Goal: Task Accomplishment & Management: Manage account settings

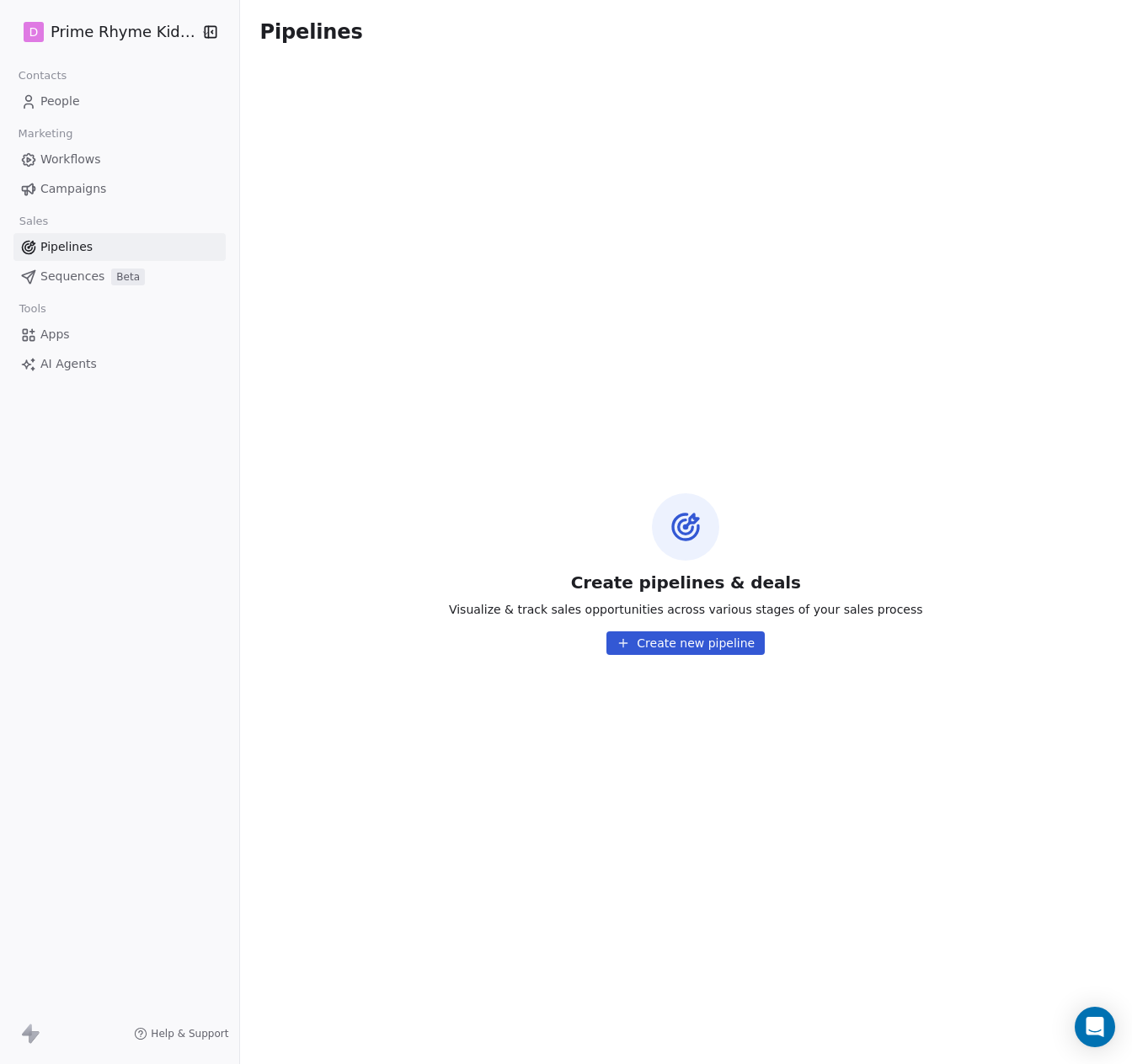
click at [65, 339] on span "Apps" at bounding box center [55, 334] width 30 height 18
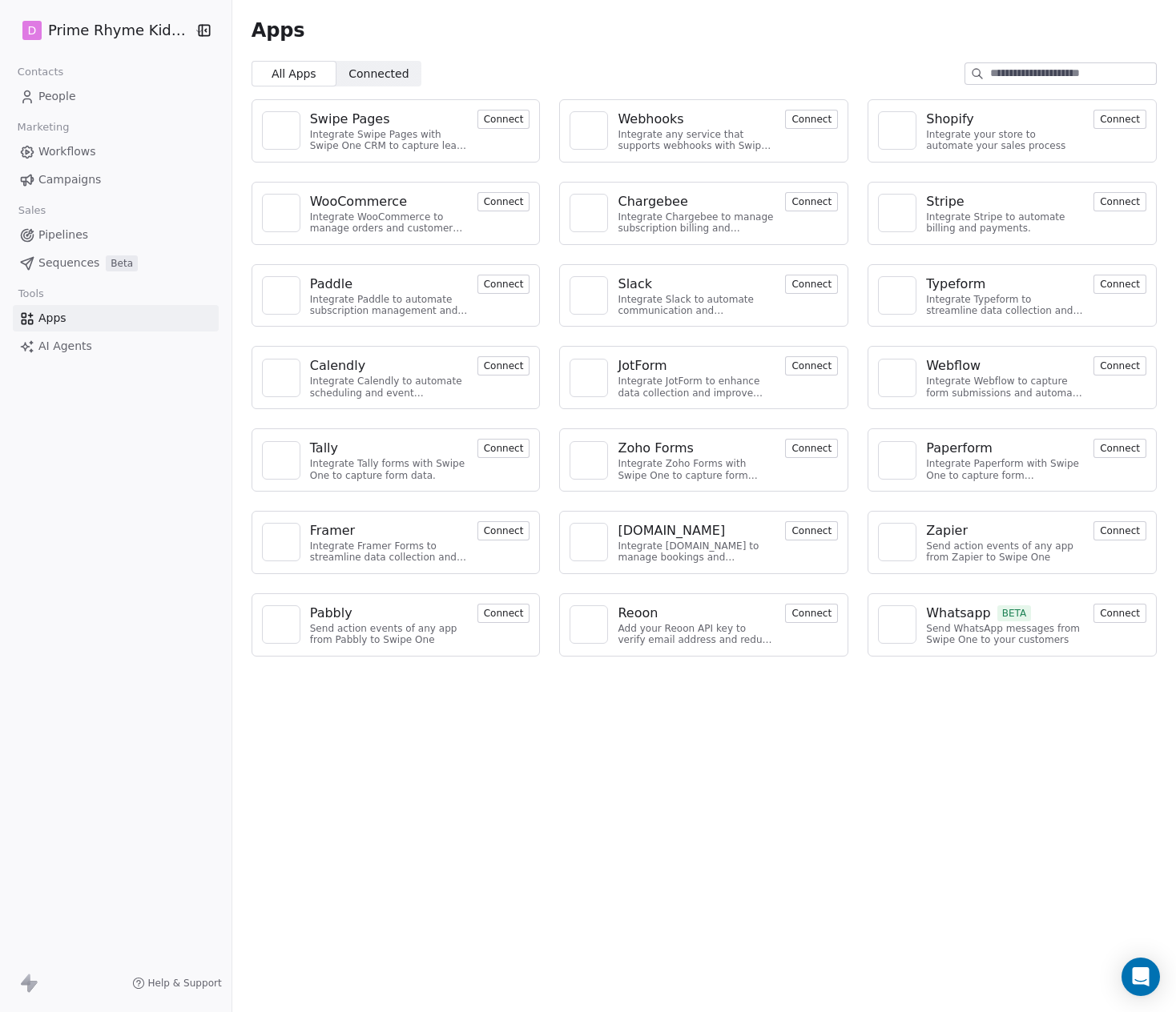
click at [83, 149] on span "Workflows" at bounding box center [67, 152] width 58 height 17
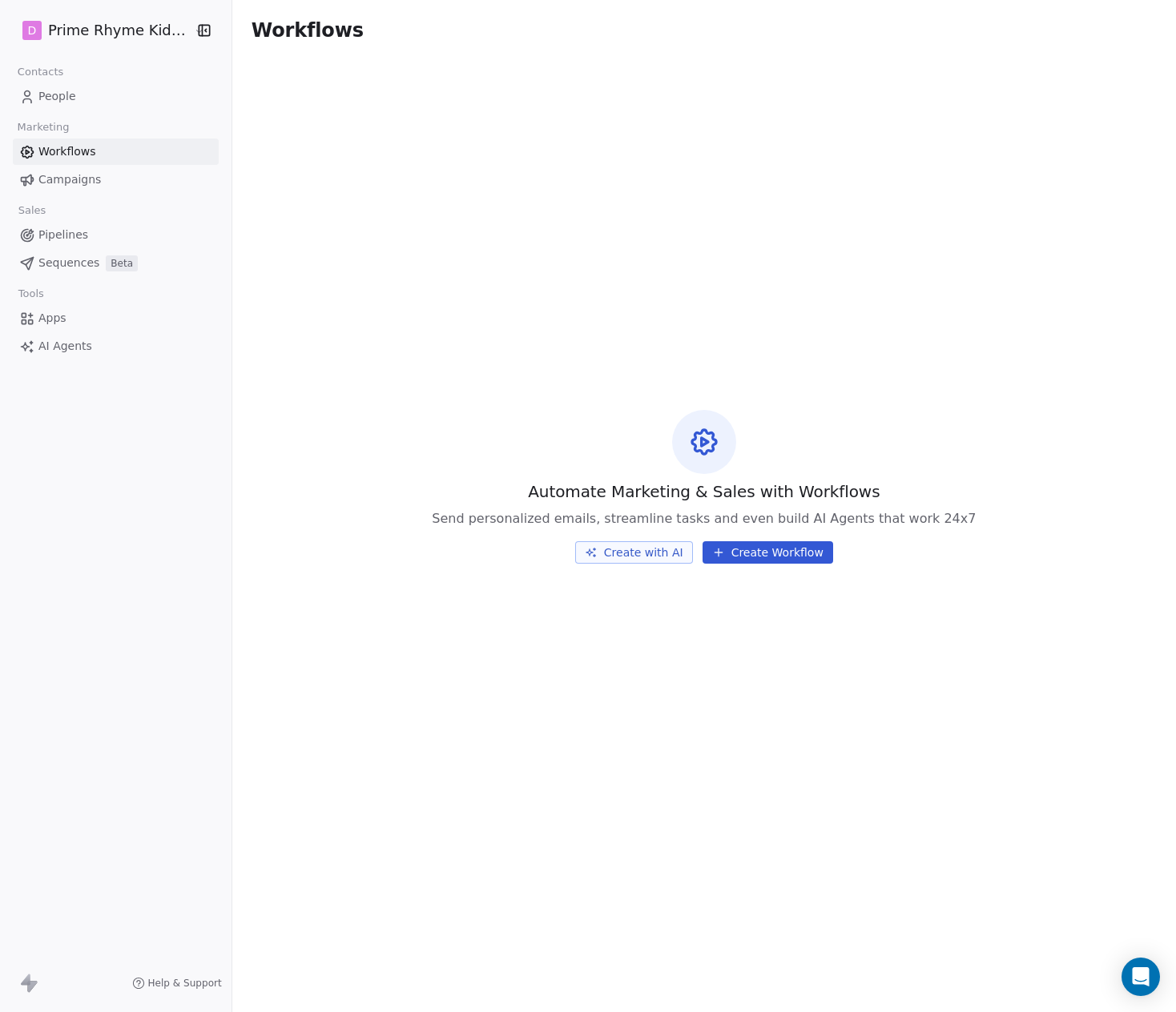
click at [68, 83] on link "People" at bounding box center [115, 97] width 206 height 27
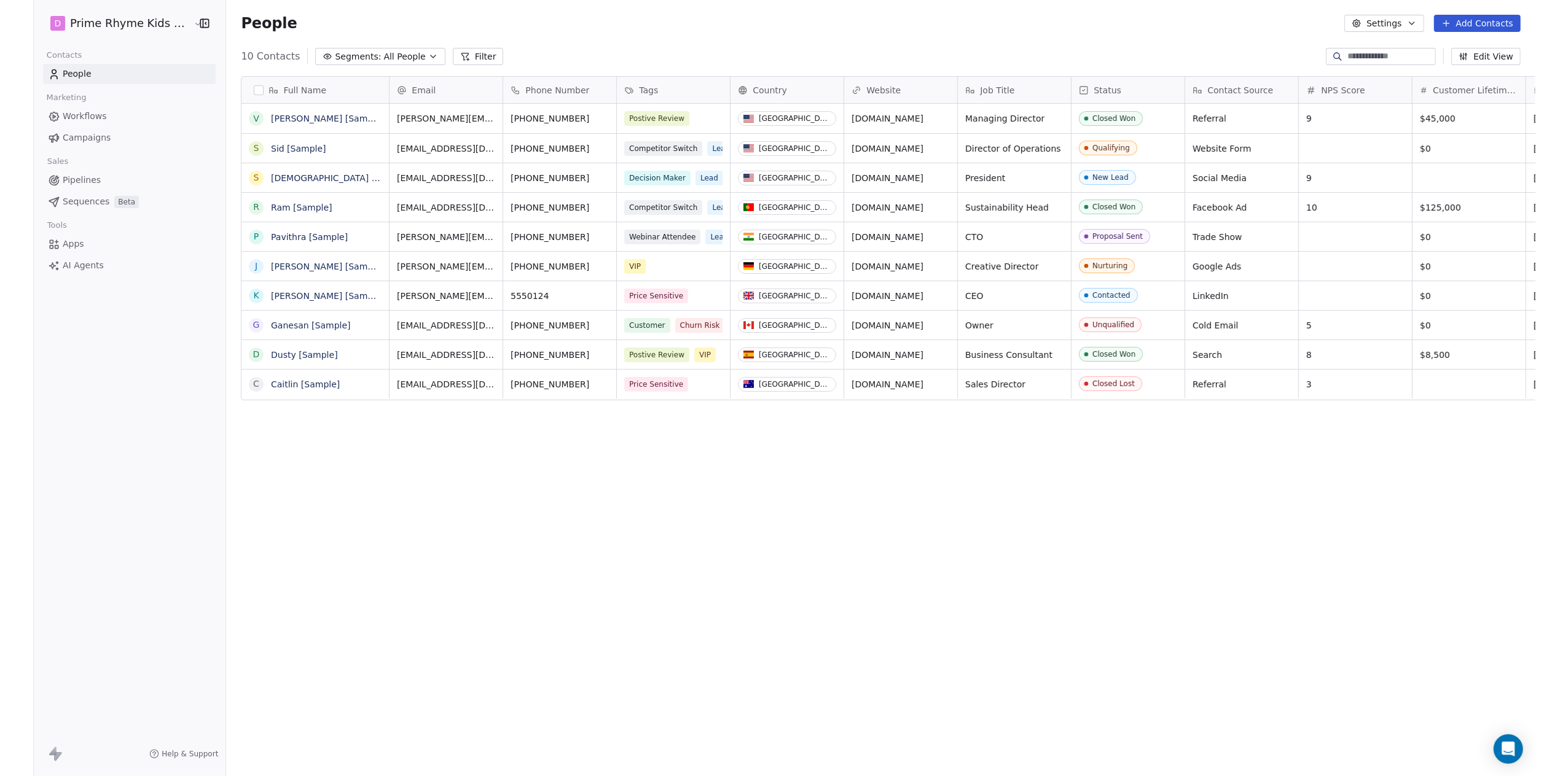
scroll to position [674, 1371]
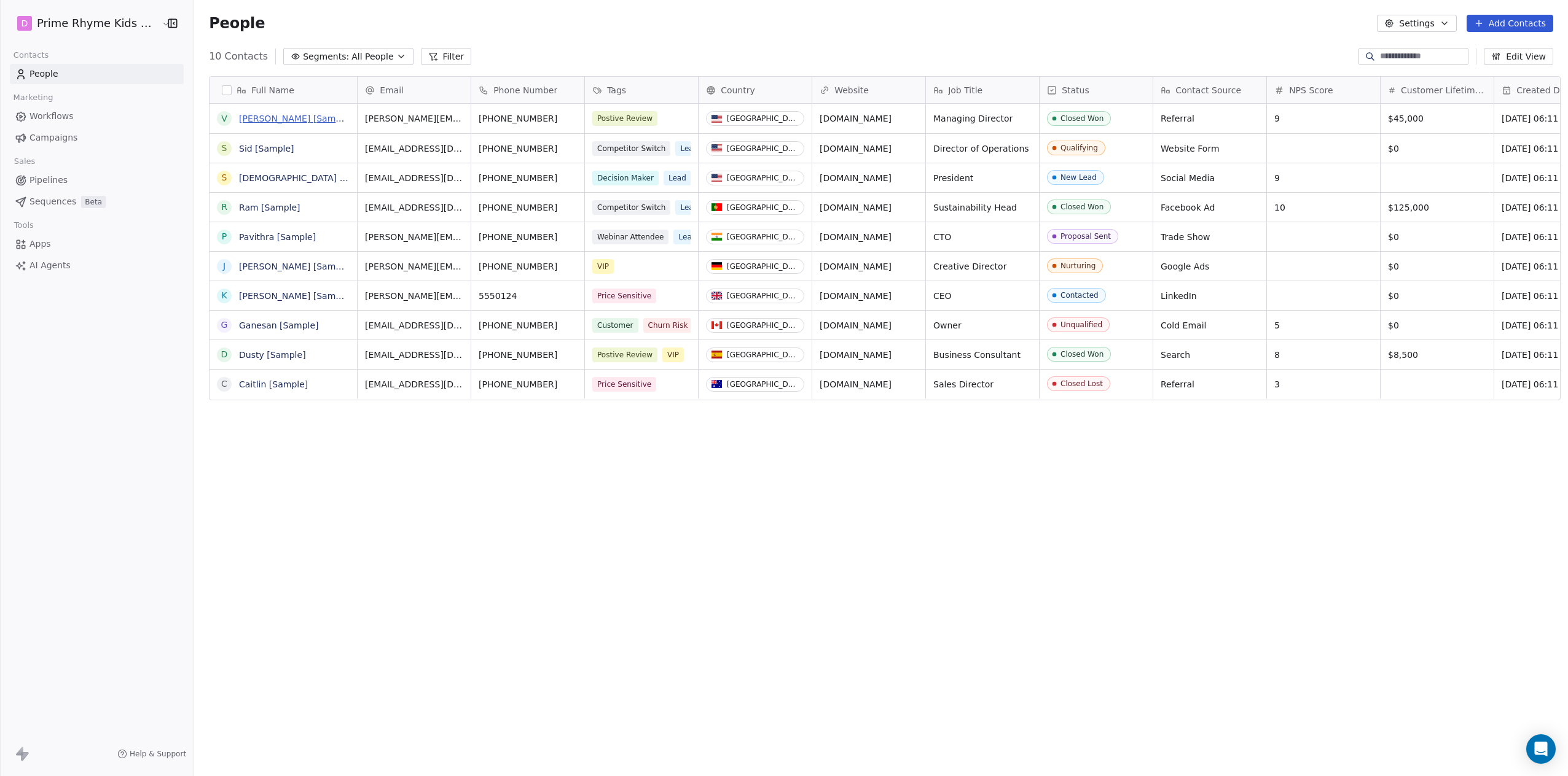
click at [260, 122] on link "[PERSON_NAME] [Sample]" at bounding box center [295, 118] width 113 height 10
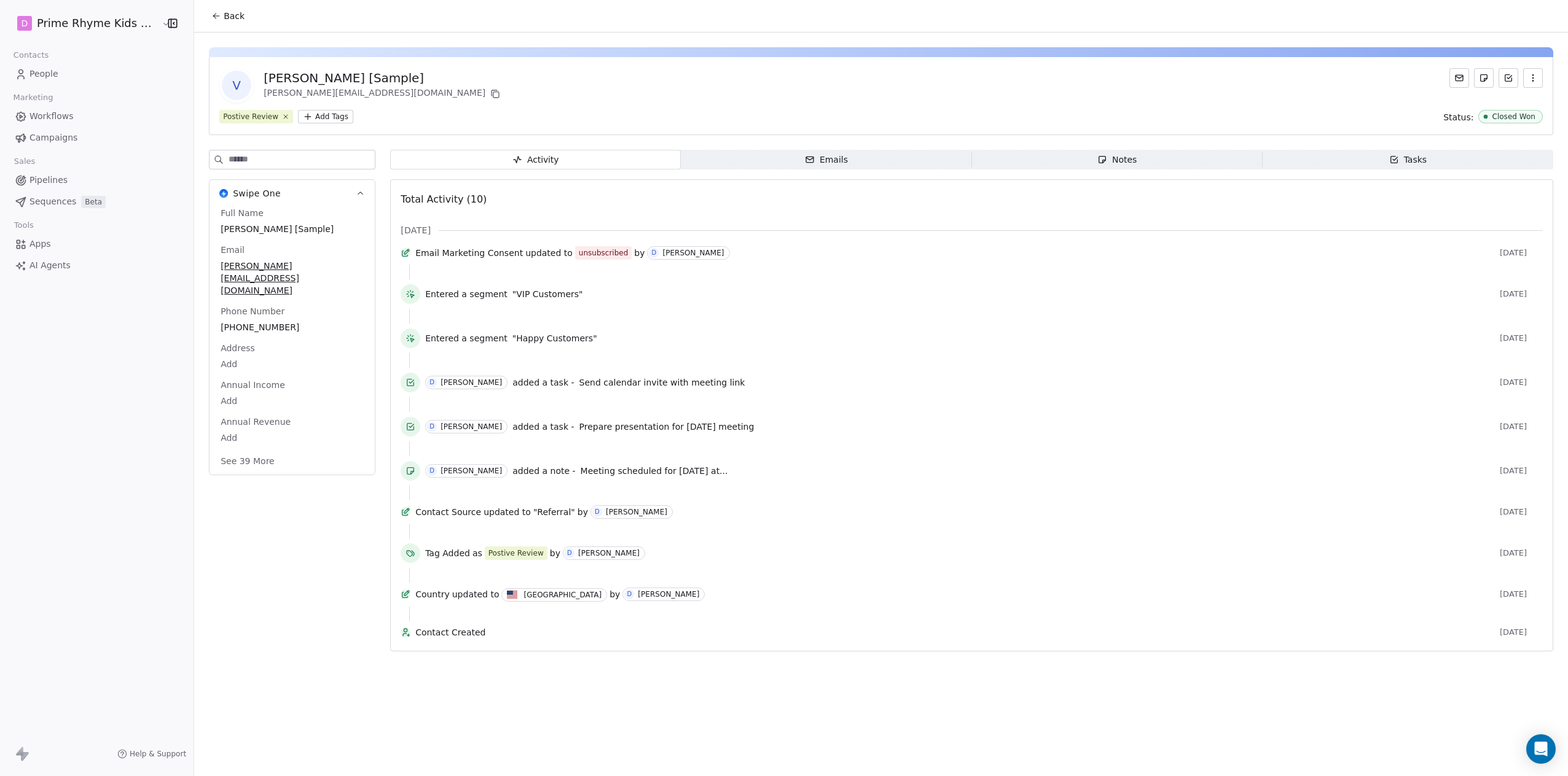
click at [825, 78] on icon "button" at bounding box center [1532, 77] width 10 height 10
click at [825, 104] on div "Delete" at bounding box center [1516, 105] width 83 height 20
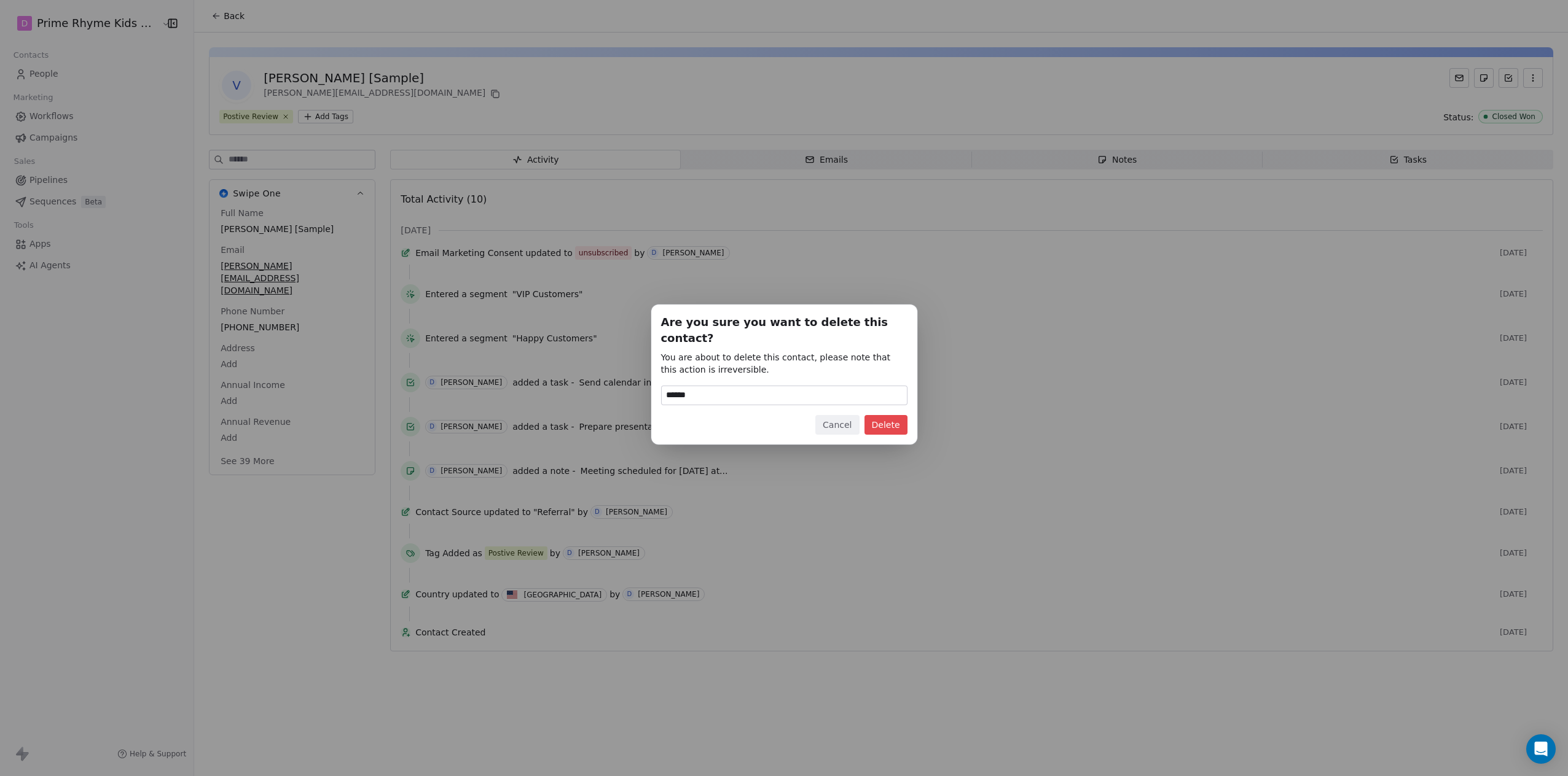
type input "******"
click at [825, 415] on button "Delete" at bounding box center [886, 425] width 43 height 20
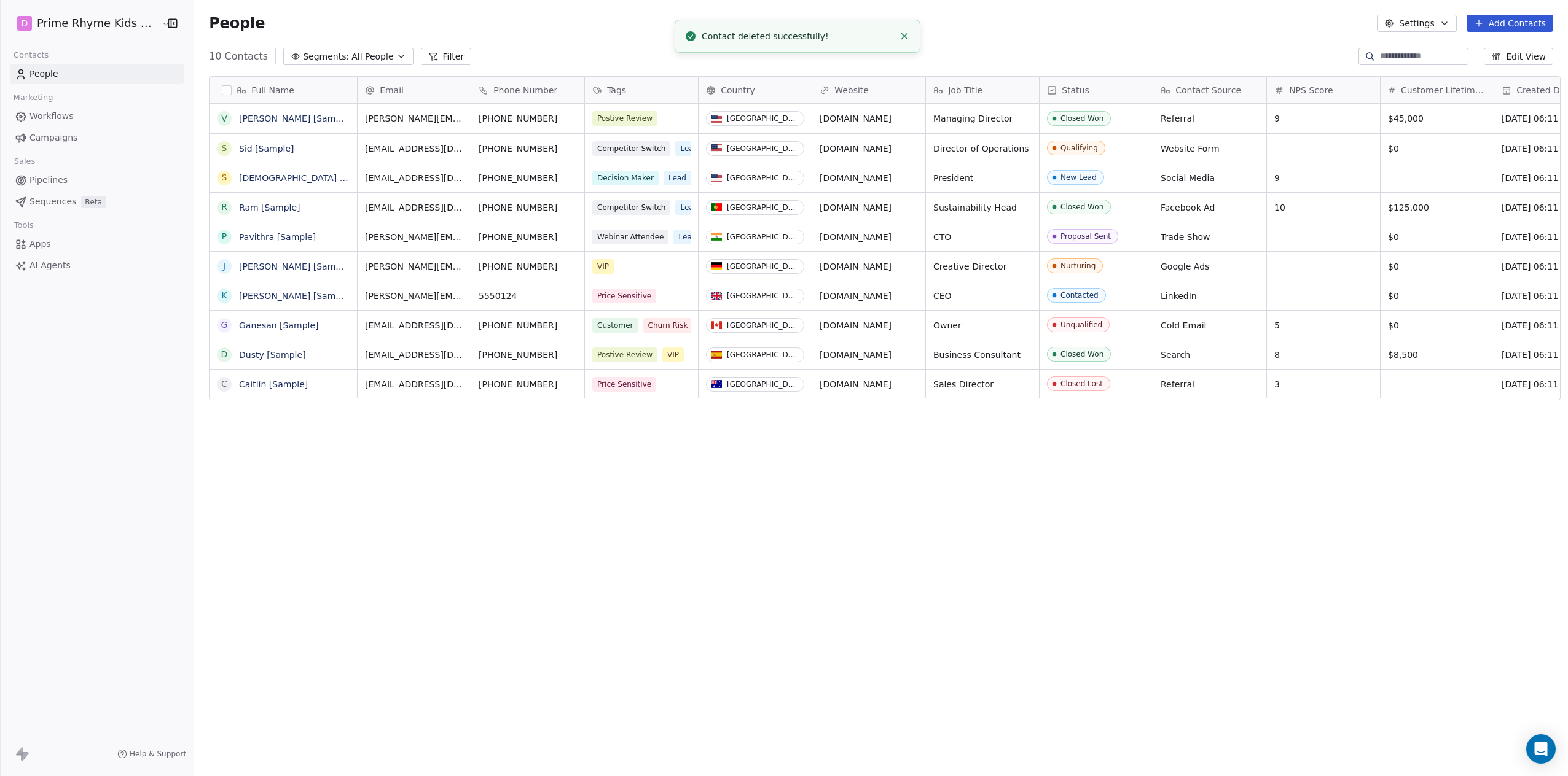
scroll to position [674, 1371]
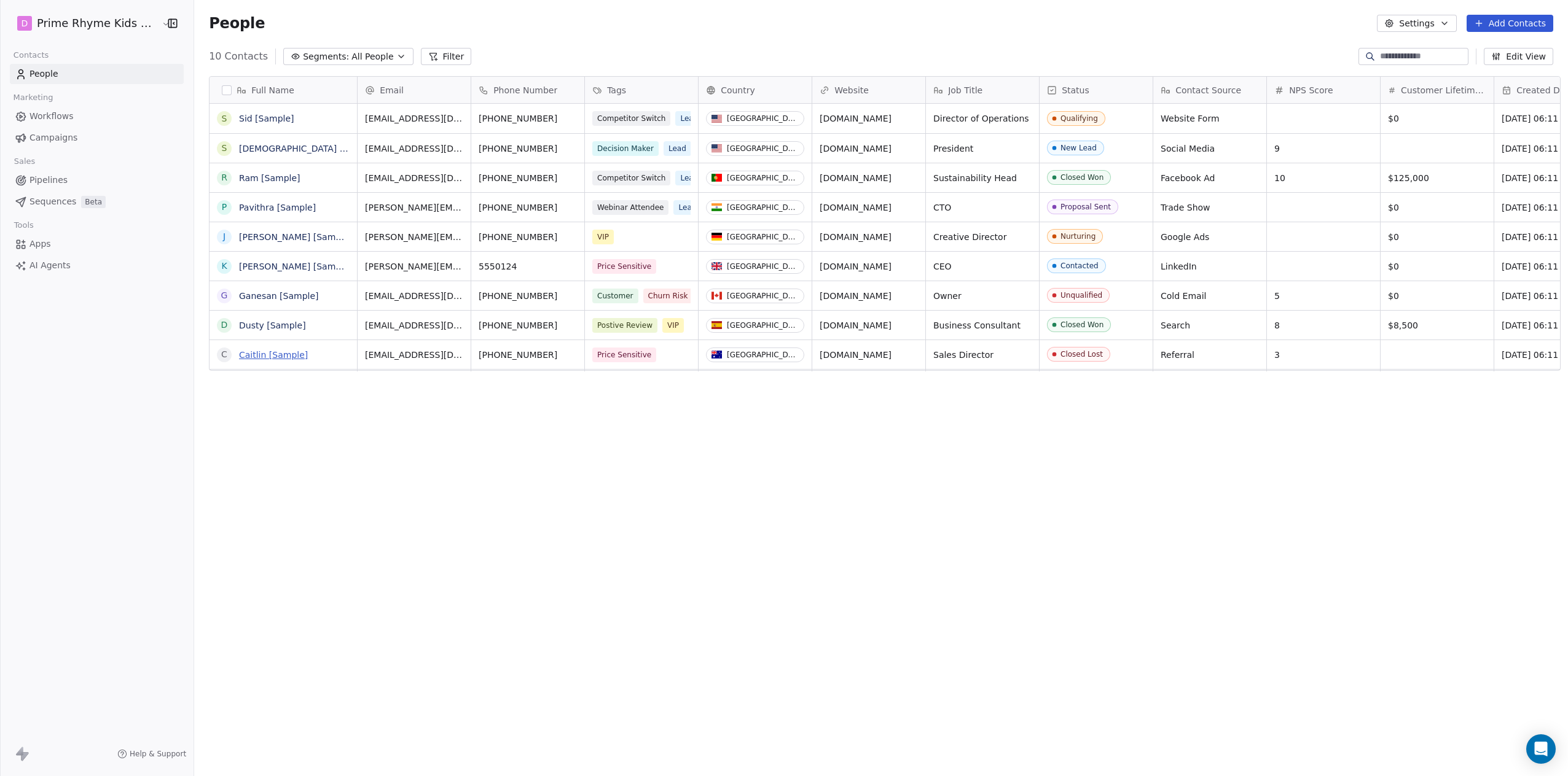
click at [266, 354] on link "Caitlin [Sample]" at bounding box center [273, 354] width 69 height 10
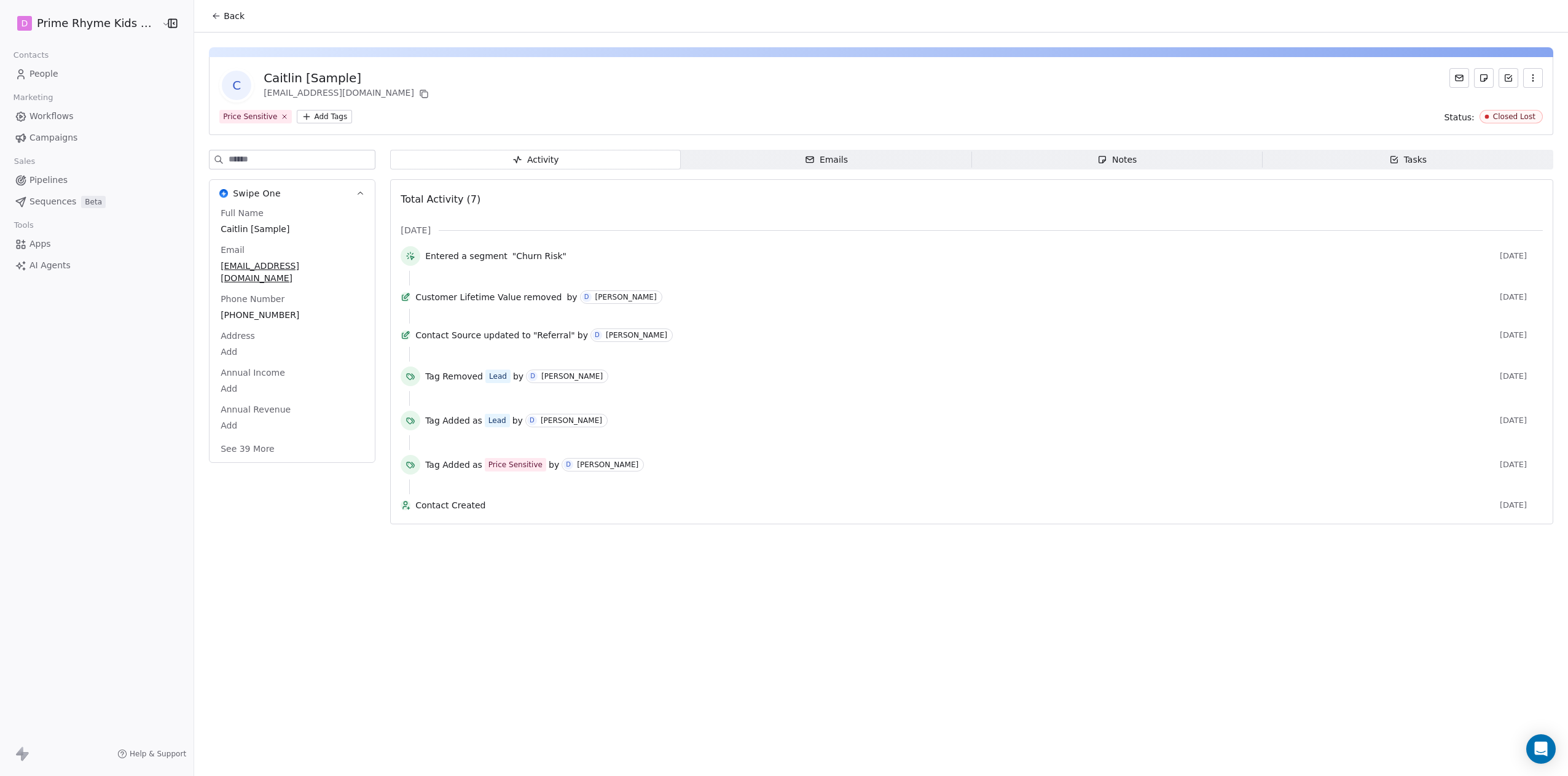
click at [825, 78] on icon "button" at bounding box center [1532, 77] width 10 height 10
click at [825, 110] on div "Delete" at bounding box center [1516, 105] width 83 height 20
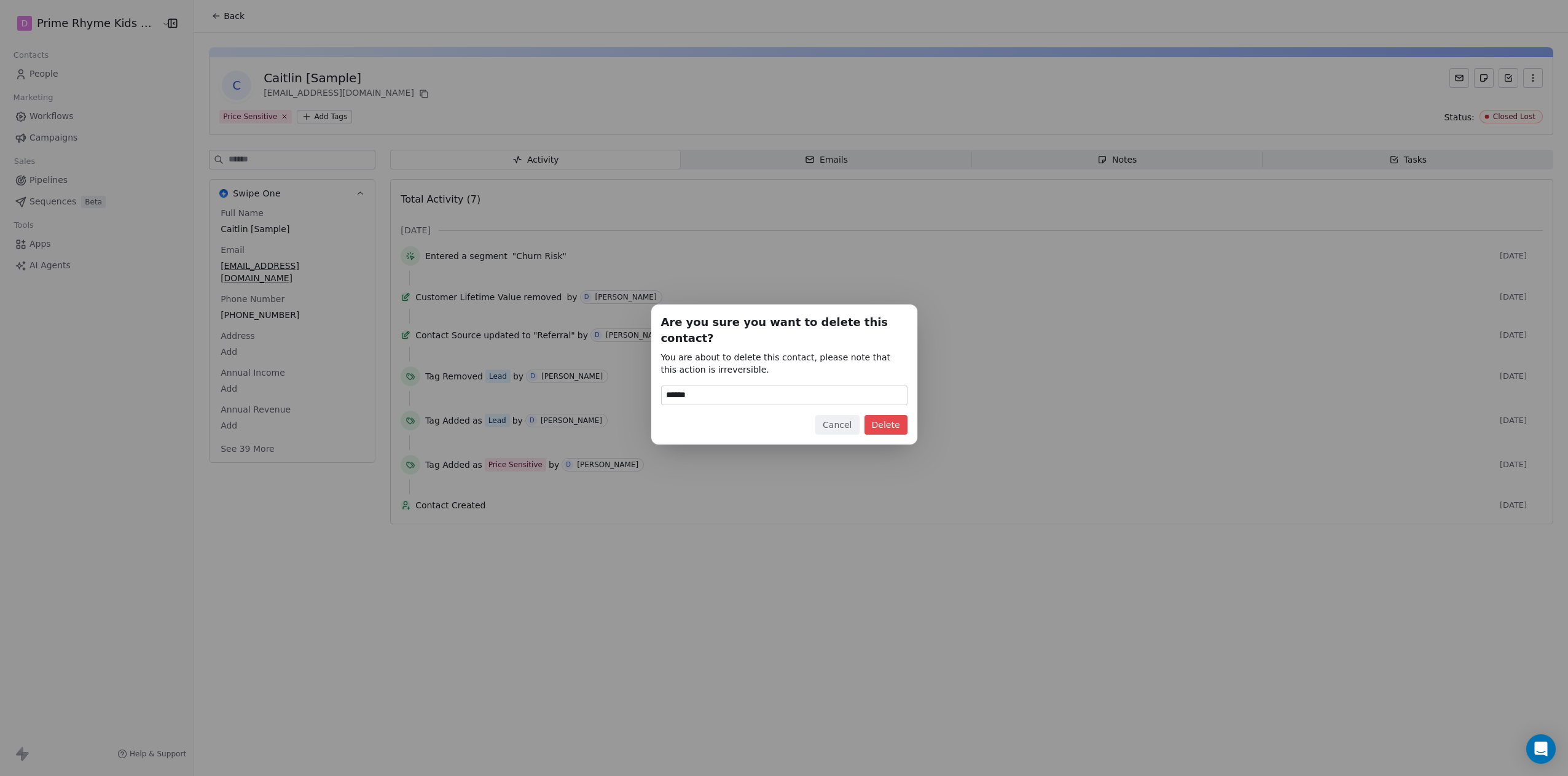
type input "******"
drag, startPoint x: 883, startPoint y: 415, endPoint x: 879, endPoint y: 390, distance: 25.3
click at [825, 415] on button "Delete" at bounding box center [886, 425] width 43 height 20
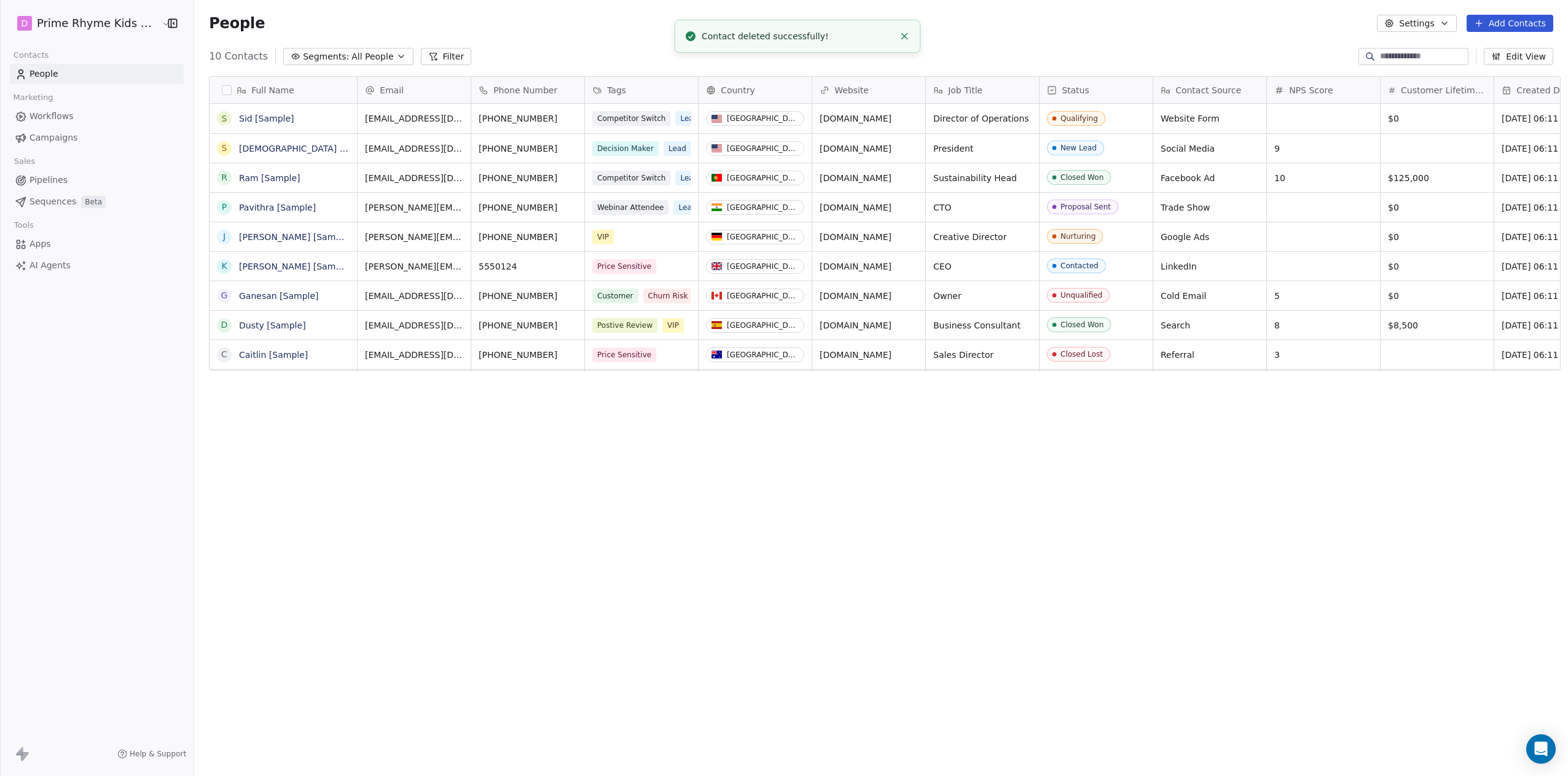
scroll to position [674, 1371]
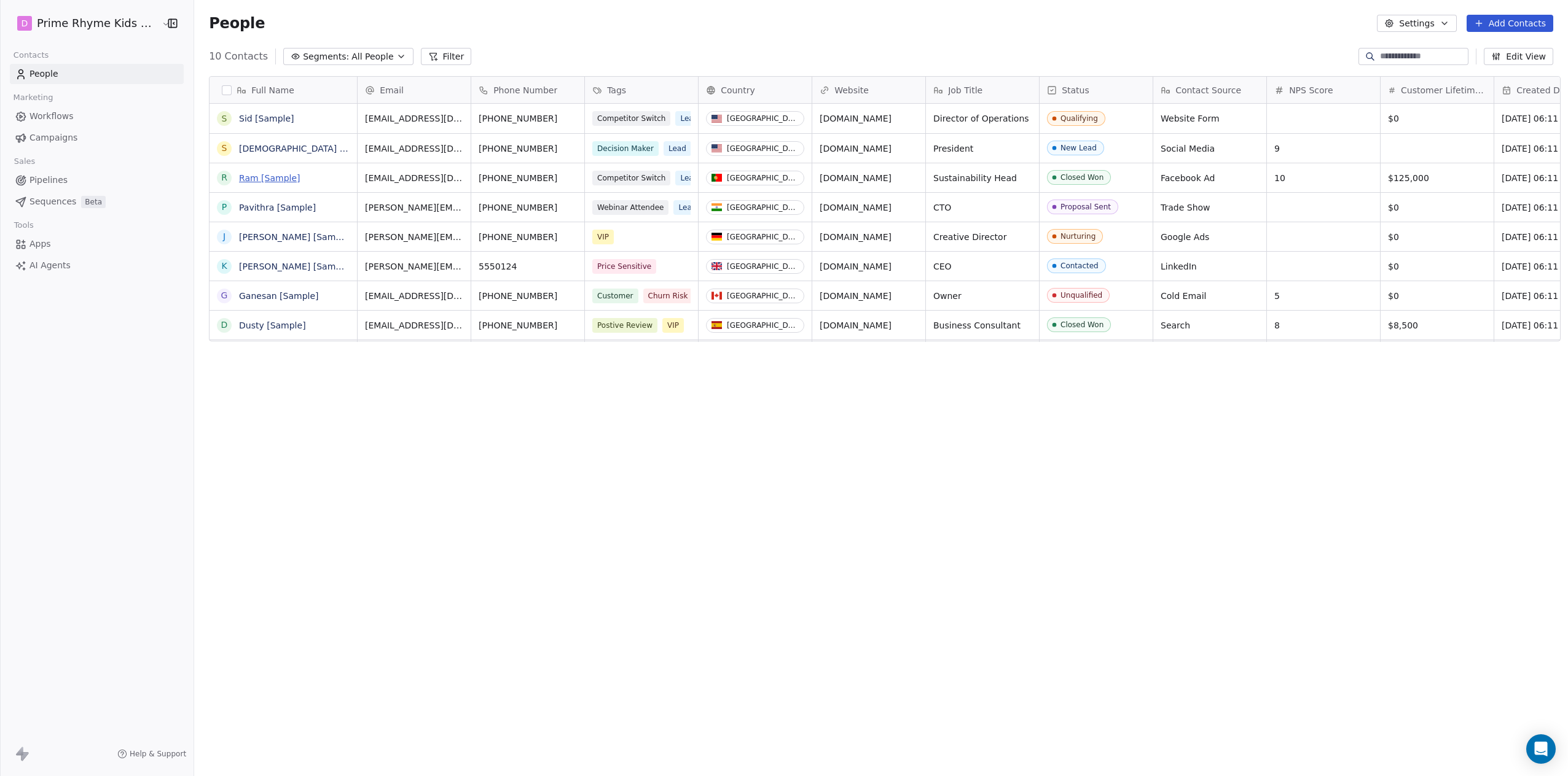
click at [241, 175] on link "Ram [Sample]" at bounding box center [269, 178] width 61 height 10
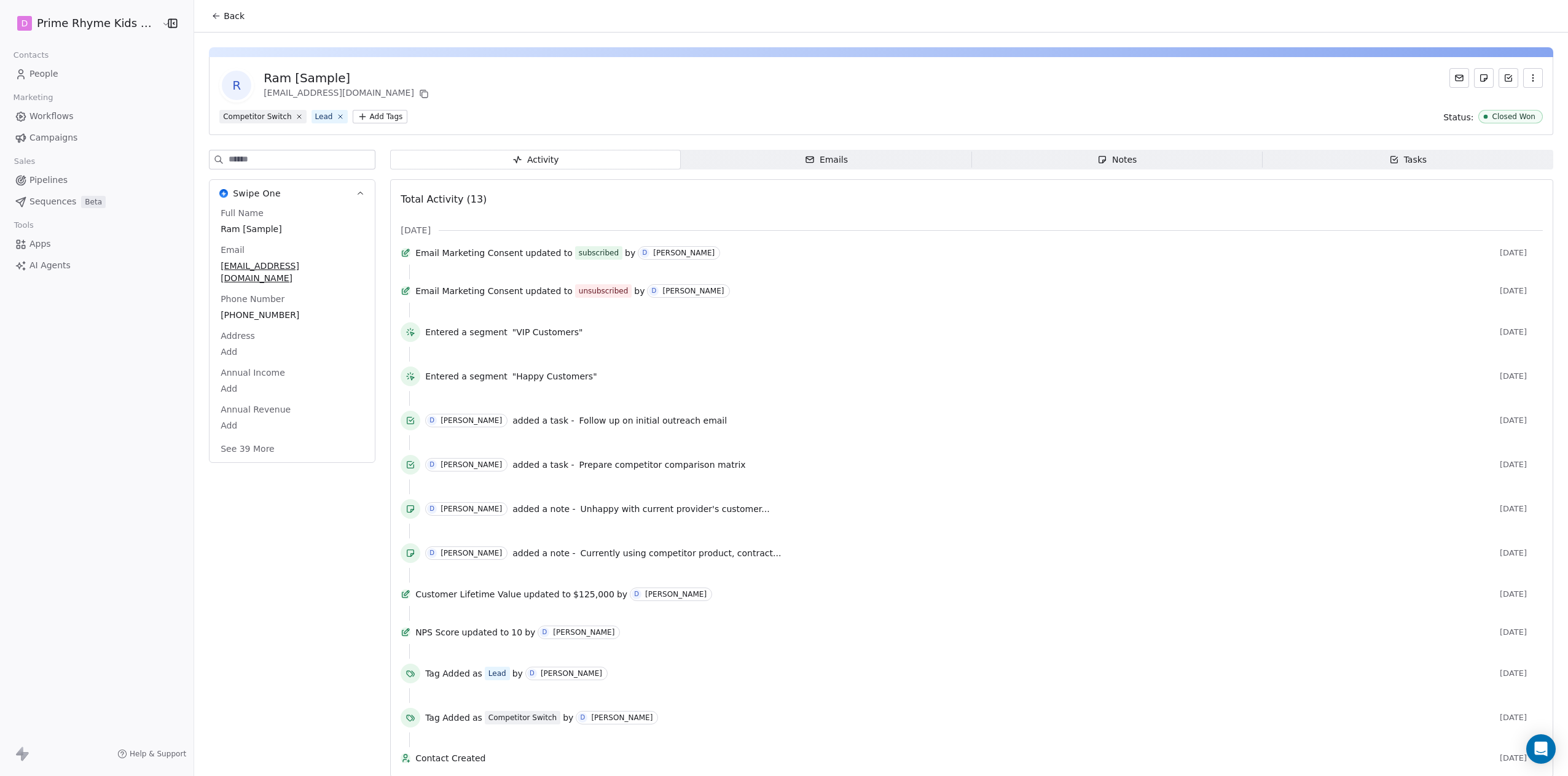
click at [825, 76] on icon "button" at bounding box center [1532, 77] width 10 height 10
click at [825, 101] on div "Delete" at bounding box center [1516, 105] width 83 height 20
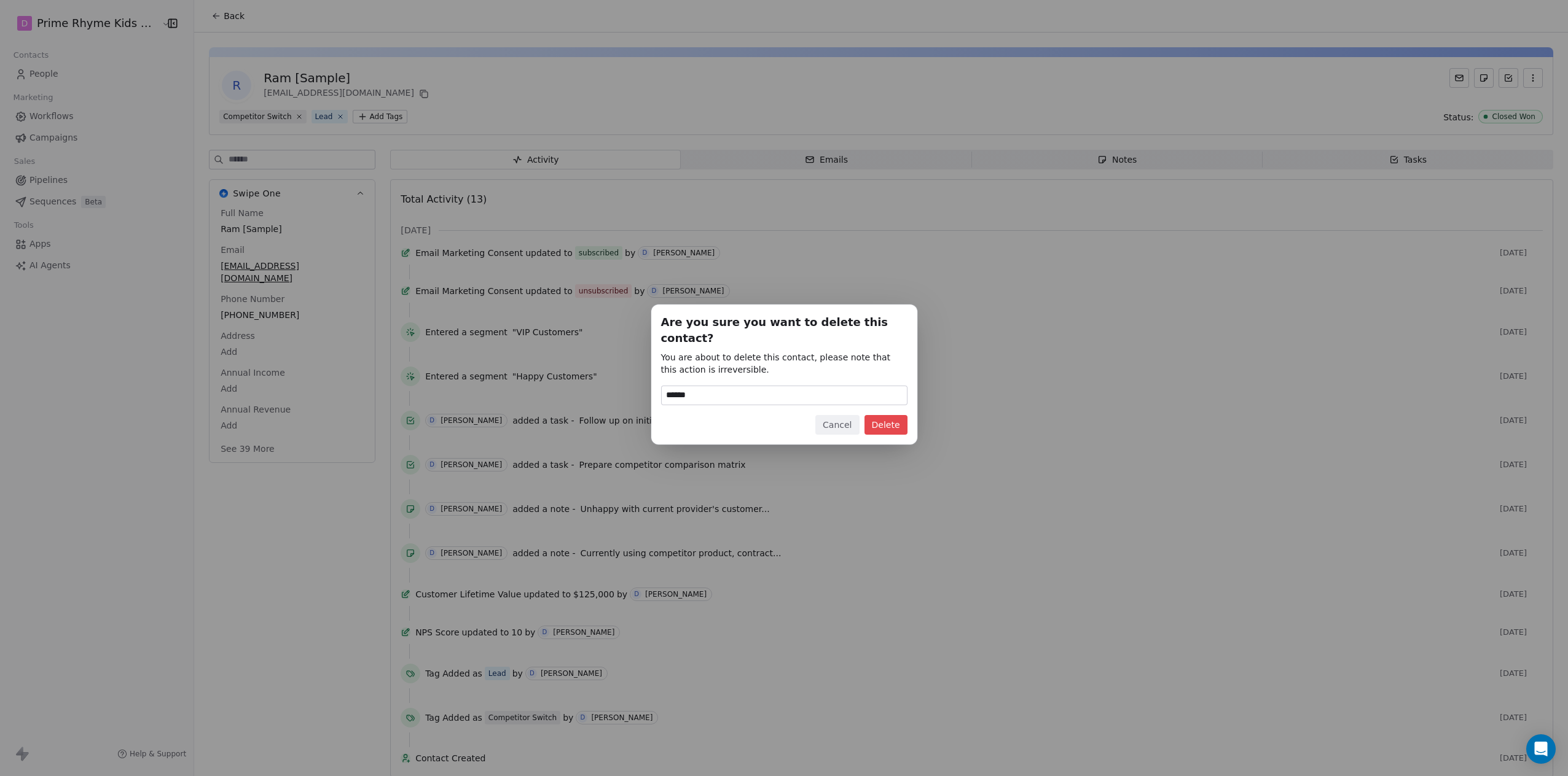
type input "******"
drag, startPoint x: 891, startPoint y: 411, endPoint x: 884, endPoint y: 404, distance: 9.9
click at [825, 415] on button "Delete" at bounding box center [886, 425] width 43 height 20
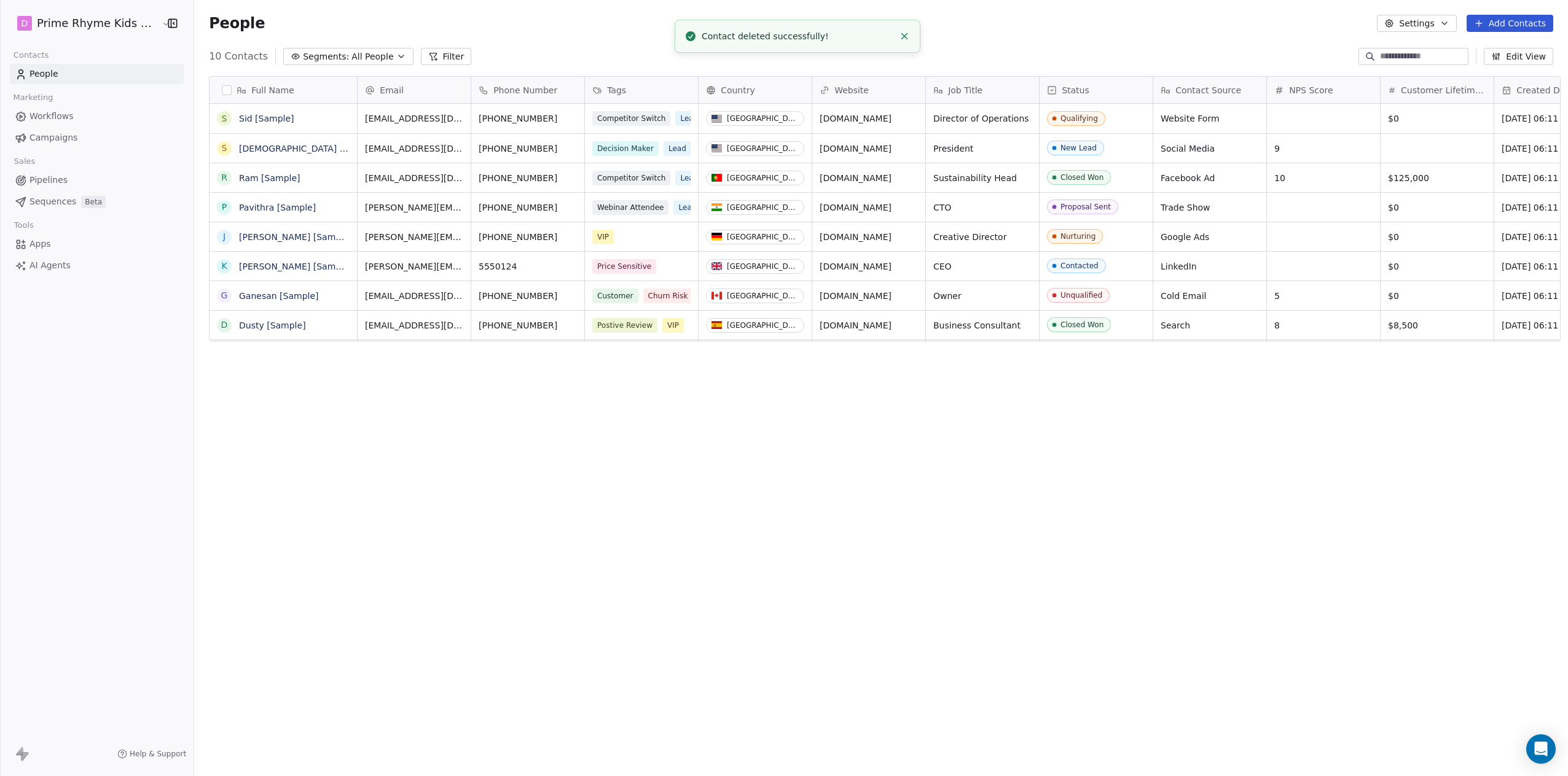
scroll to position [674, 1371]
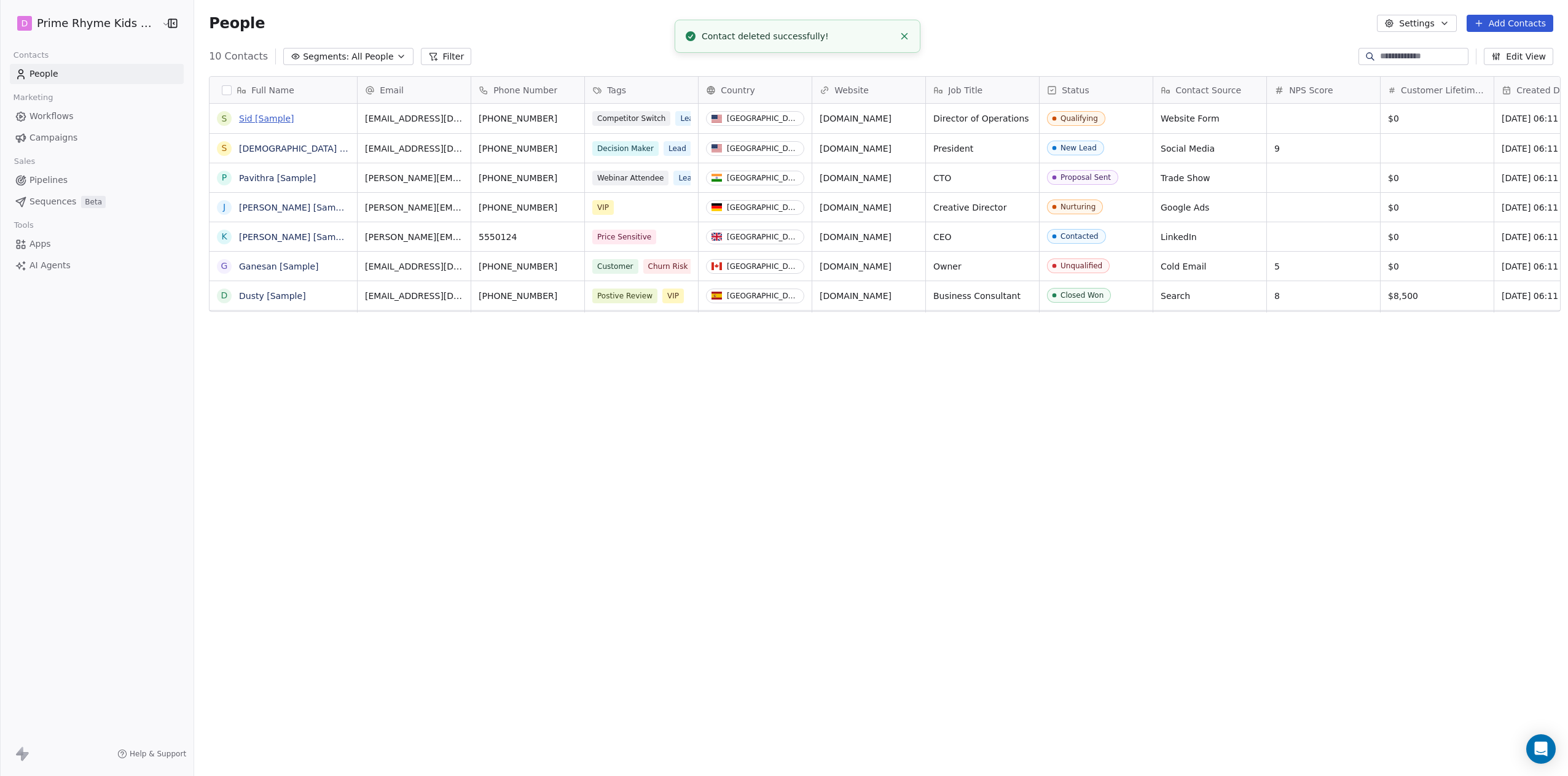
click at [259, 121] on link "Sid [Sample]" at bounding box center [266, 118] width 55 height 10
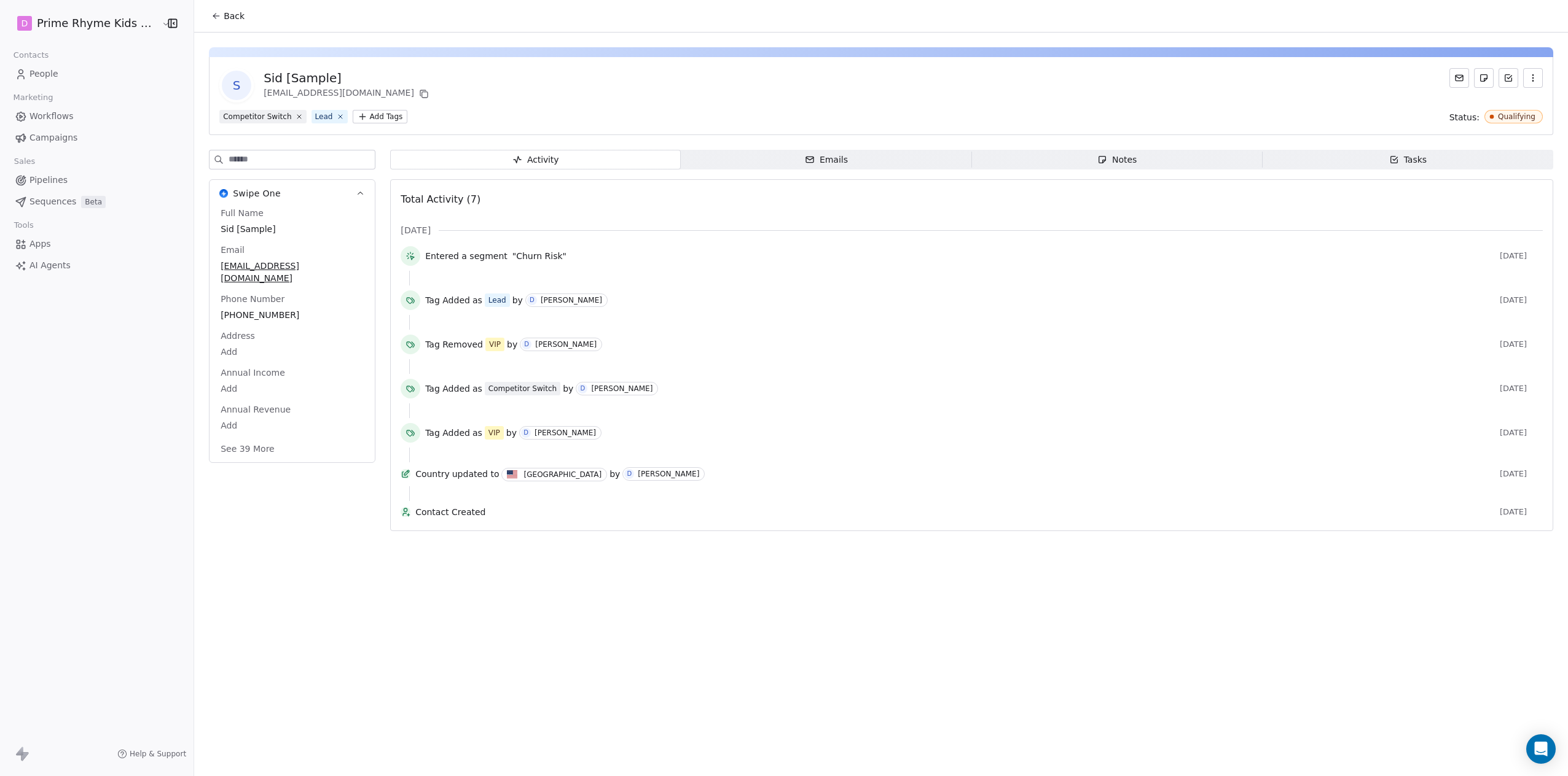
click at [825, 77] on icon "button" at bounding box center [1532, 77] width 10 height 10
click at [825, 106] on div "Delete" at bounding box center [1516, 105] width 83 height 20
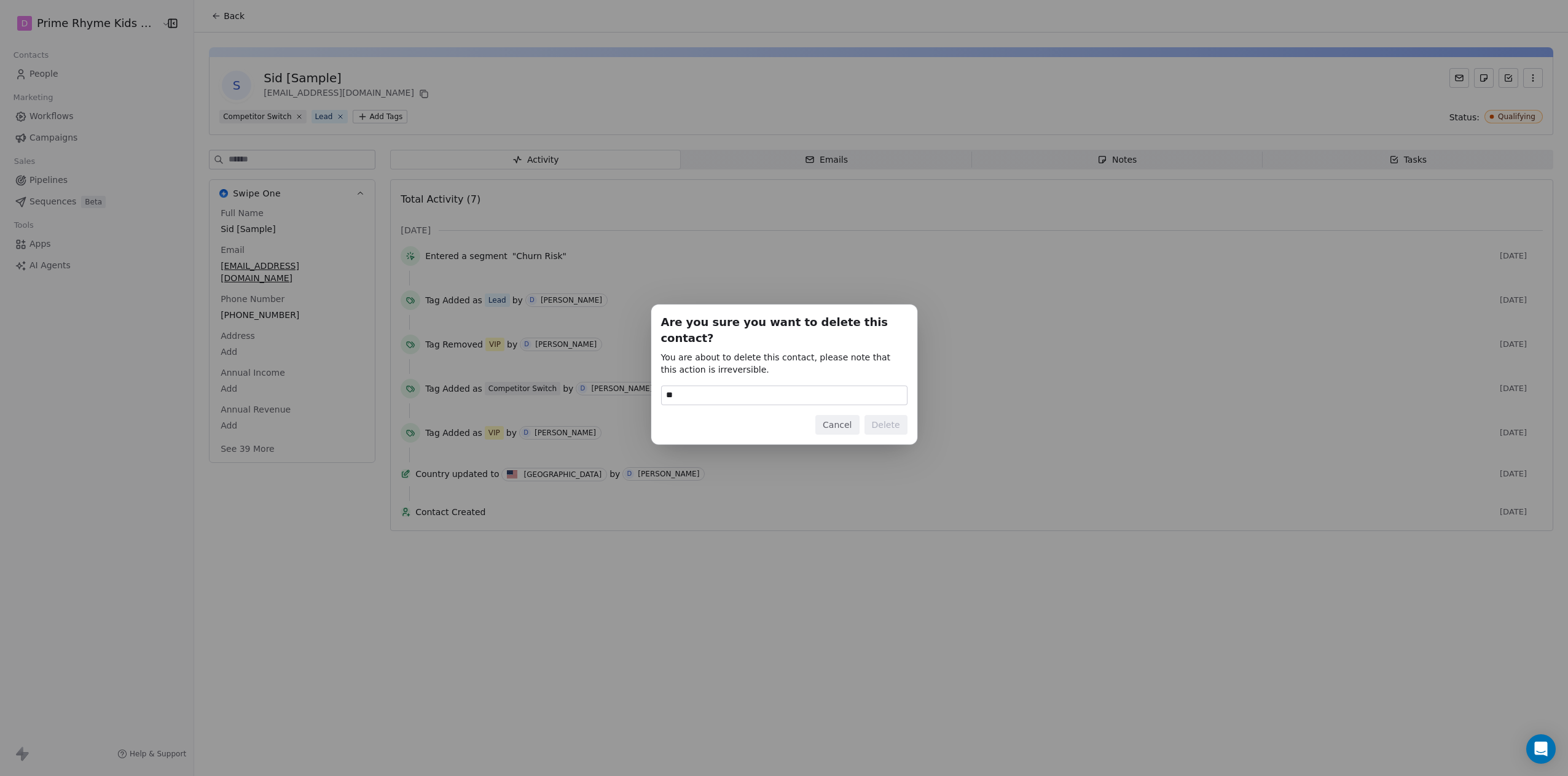
type input "******"
click at [825, 419] on button "Delete" at bounding box center [886, 425] width 43 height 20
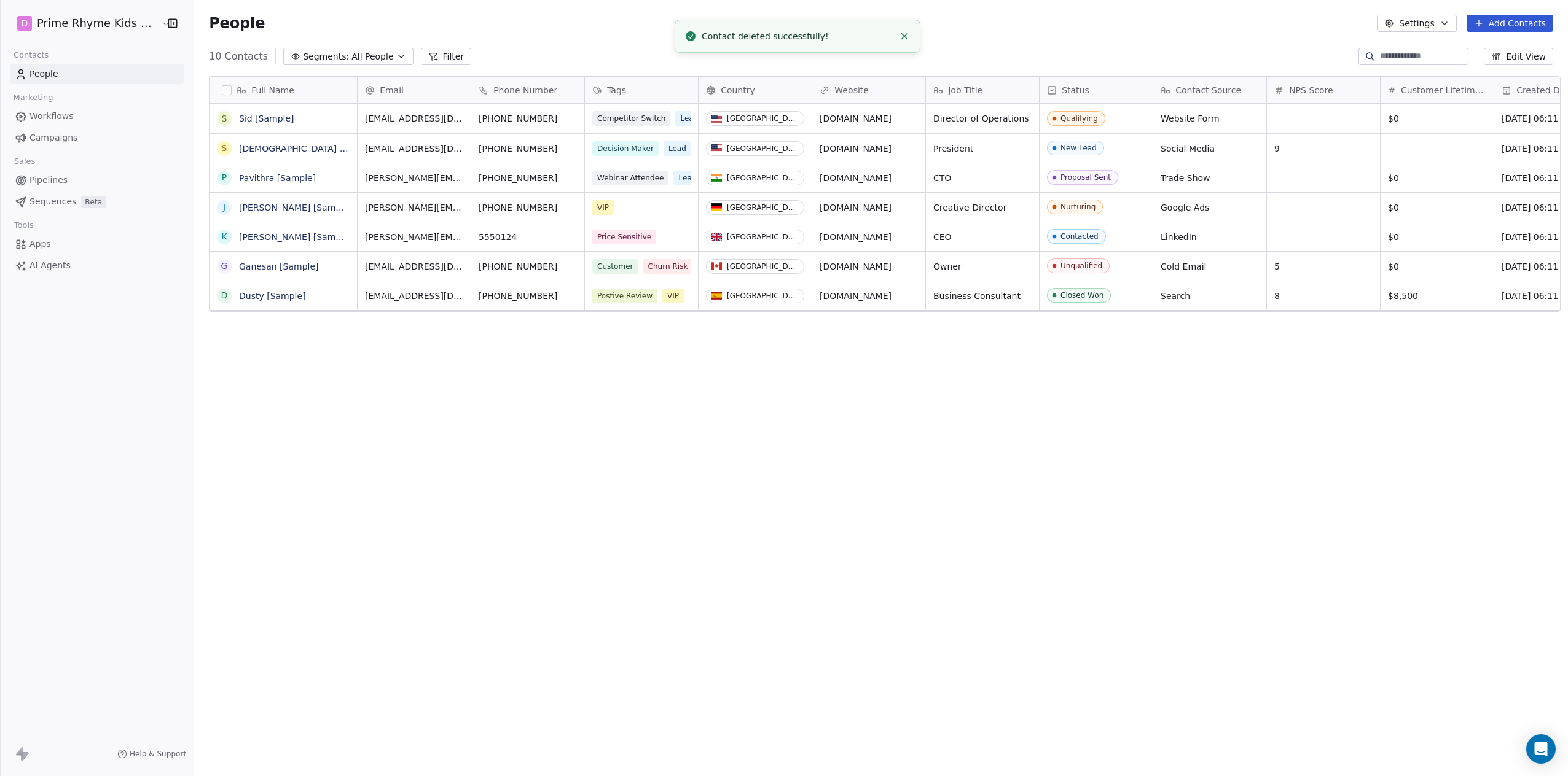
scroll to position [674, 1371]
